Goal: Navigation & Orientation: Understand site structure

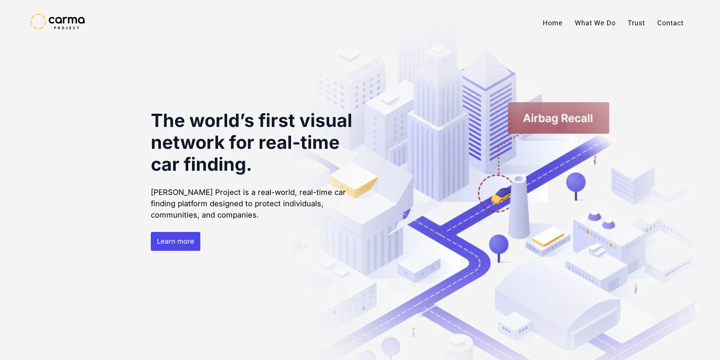
click at [344, 29] on div at bounding box center [360, 23] width 720 height 46
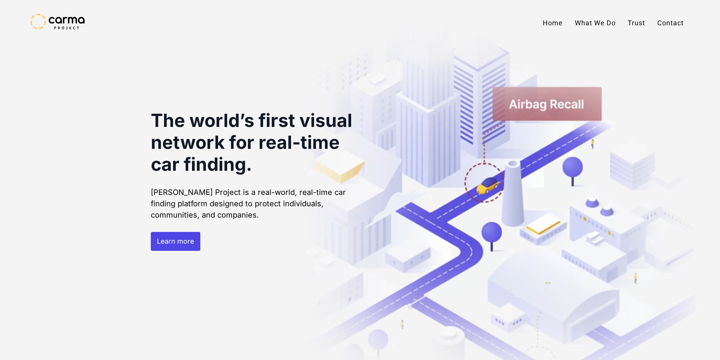
click at [667, 24] on link "Contact" at bounding box center [671, 23] width 39 height 19
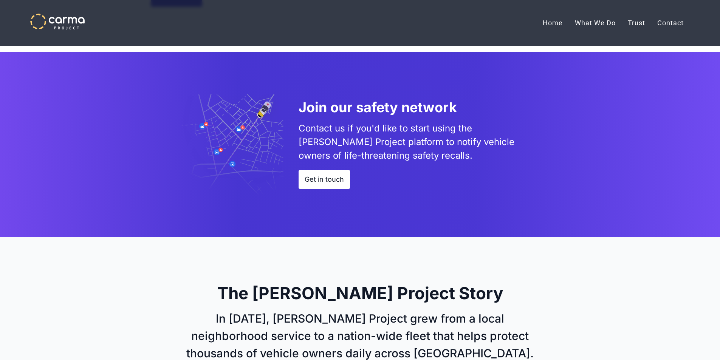
scroll to position [1683, 0]
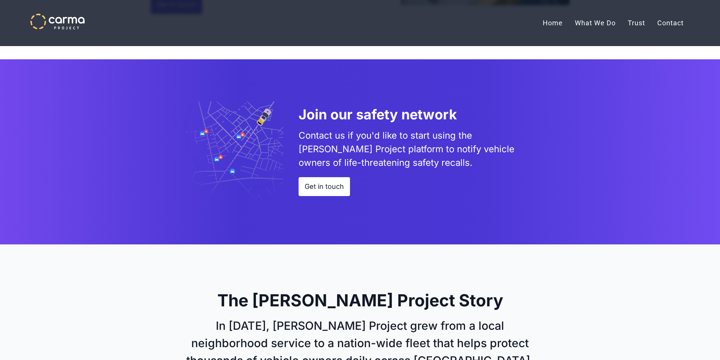
click at [560, 25] on link "Home" at bounding box center [553, 23] width 32 height 19
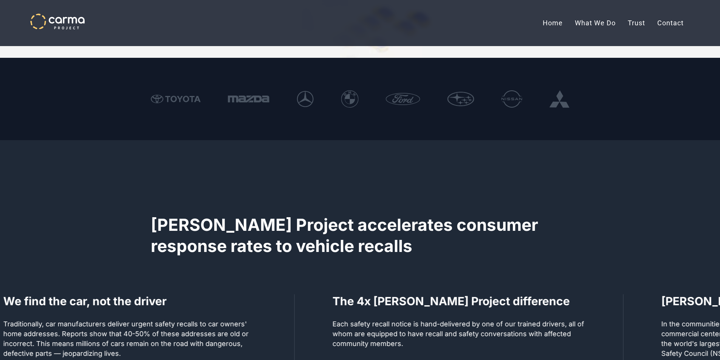
click at [594, 24] on link "What We Do" at bounding box center [595, 23] width 53 height 19
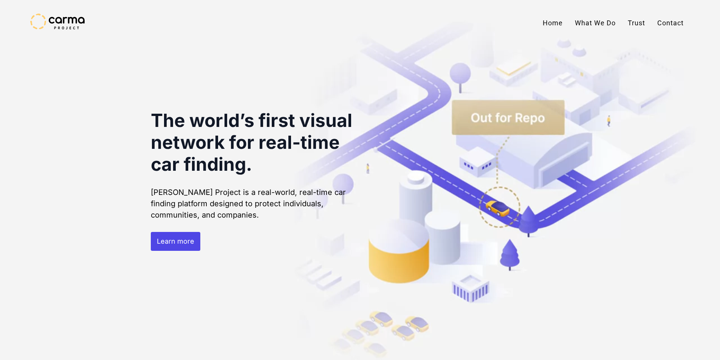
scroll to position [1683, 0]
